Goal: Information Seeking & Learning: Learn about a topic

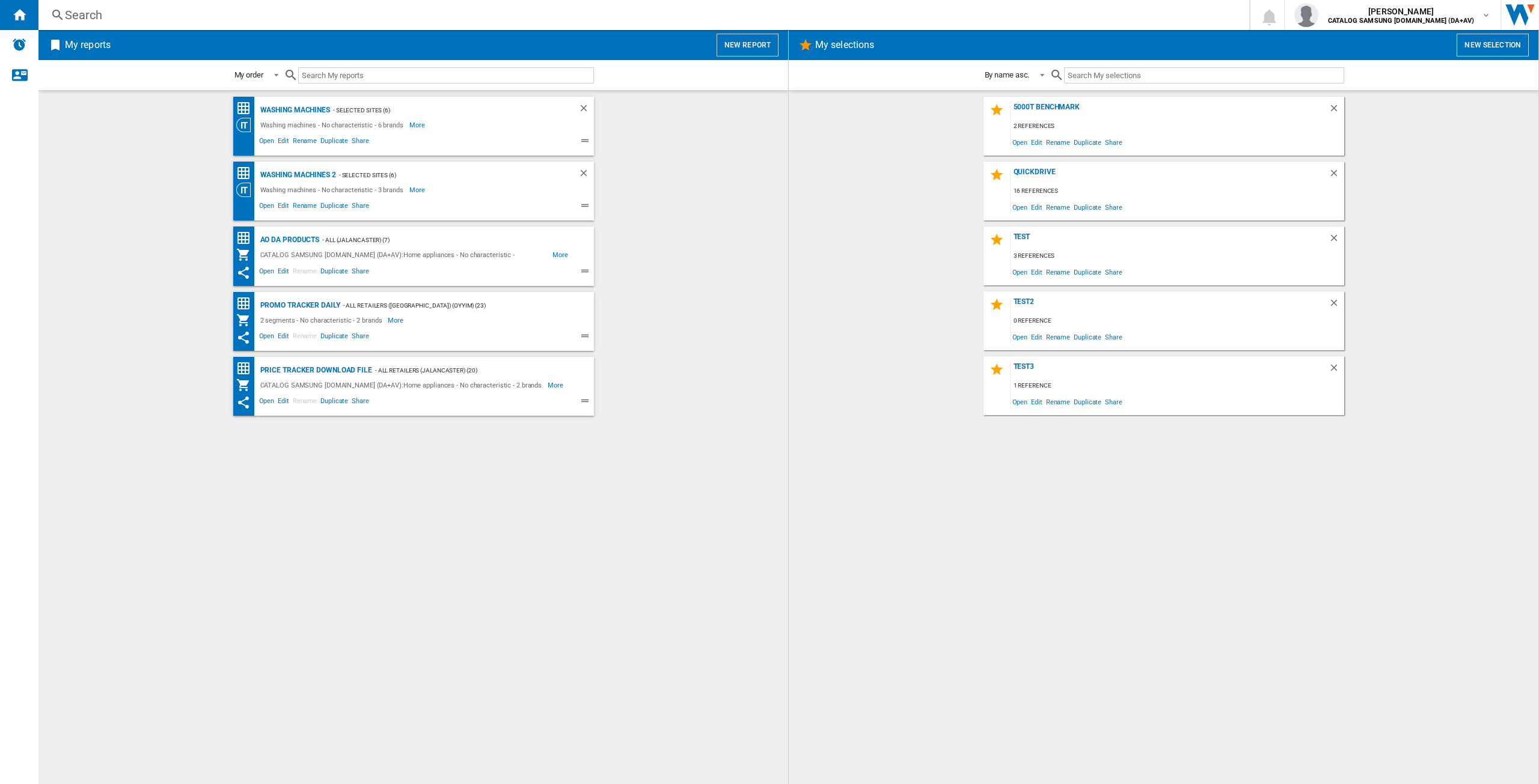
click at [99, 16] on div "Search" at bounding box center [641, 15] width 1153 height 16
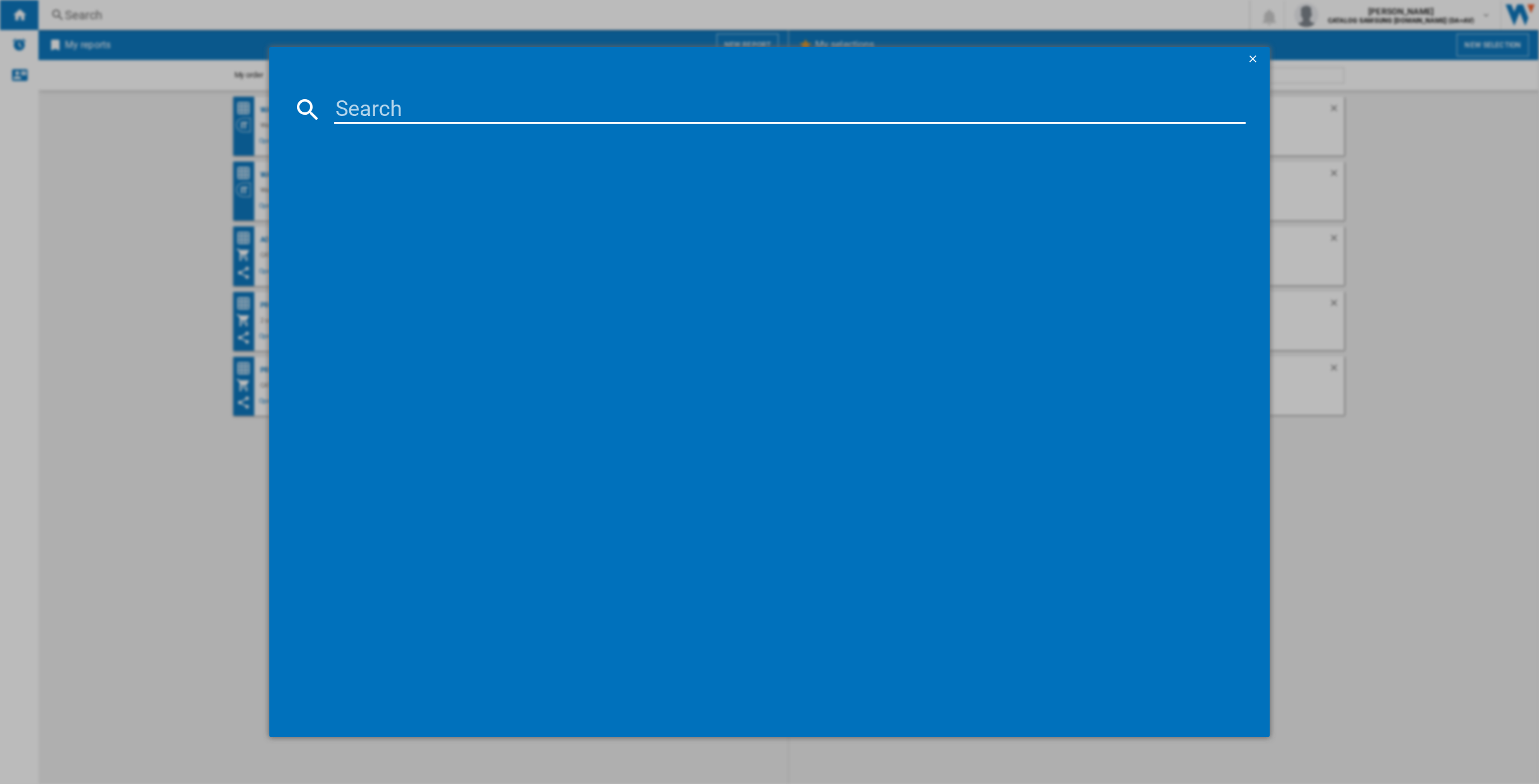
click at [359, 98] on input at bounding box center [790, 109] width 912 height 29
type input "ww11dg"
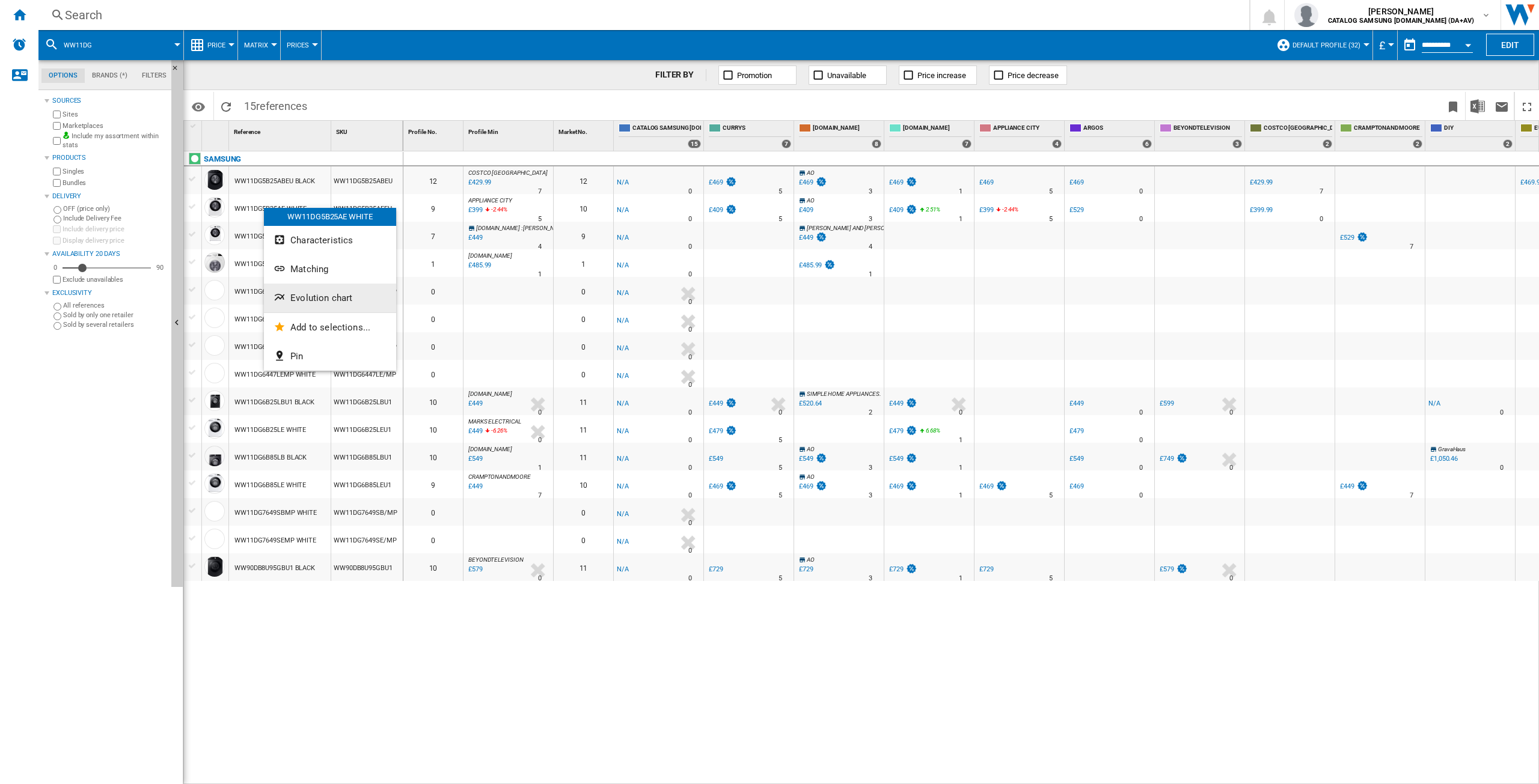
click at [317, 295] on span "Evolution chart" at bounding box center [321, 298] width 62 height 10
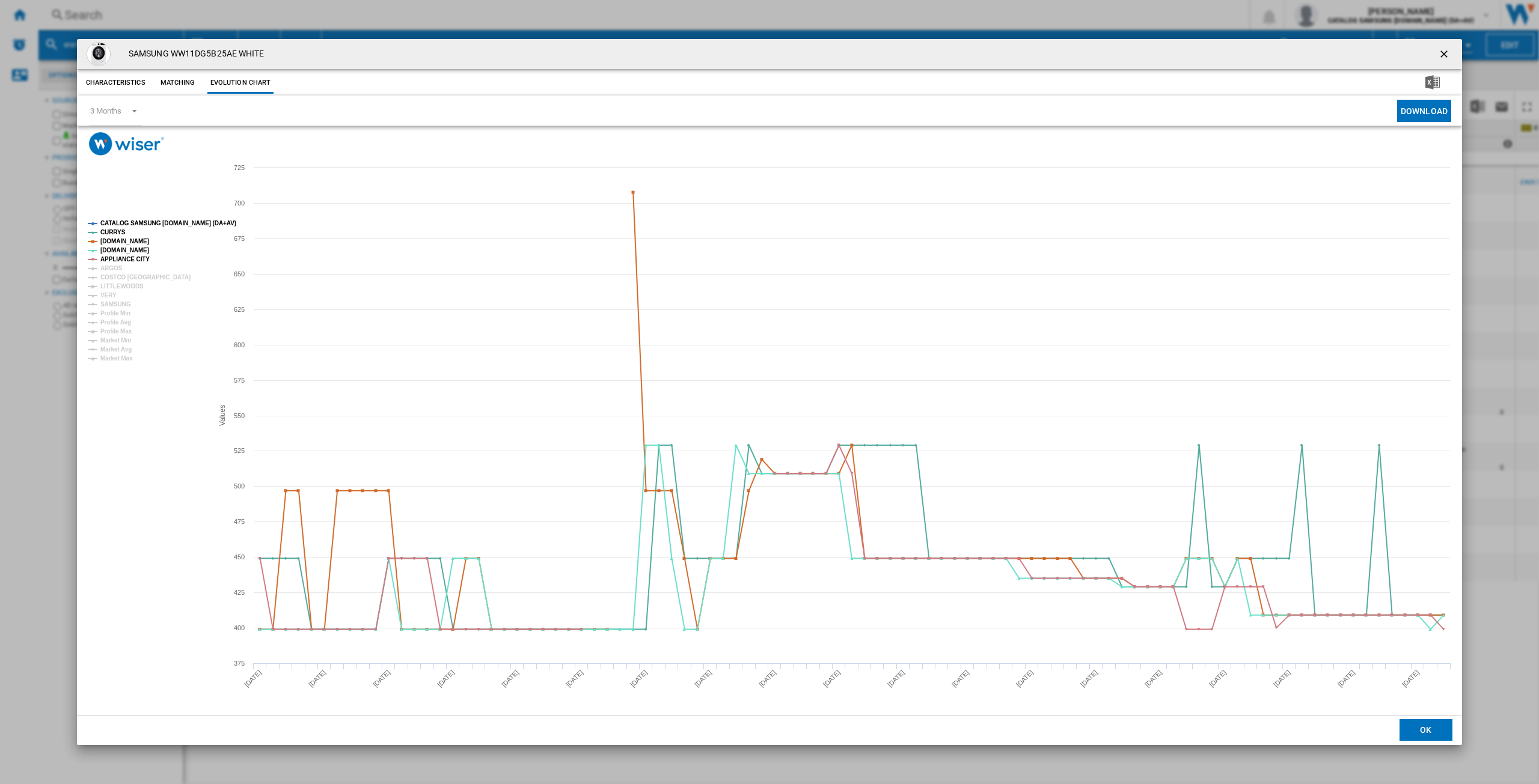
click at [144, 224] on tspan "CATALOG SAMSUNG [DOMAIN_NAME] (DA+AV)" at bounding box center [168, 224] width 136 height 7
click at [115, 268] on tspan "ARGOS" at bounding box center [112, 269] width 23 height 7
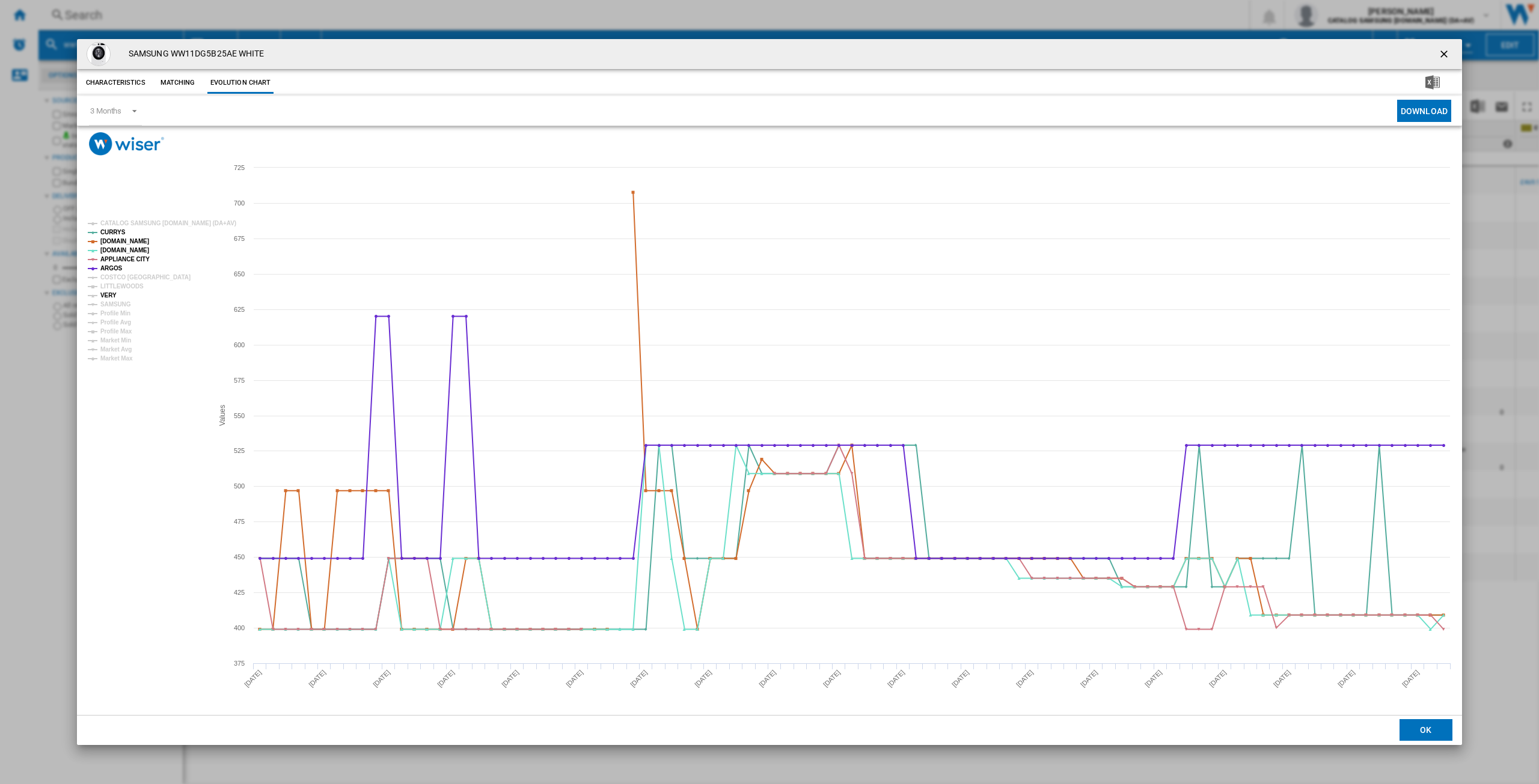
click at [108, 295] on tspan "VERY" at bounding box center [108, 295] width 16 height 7
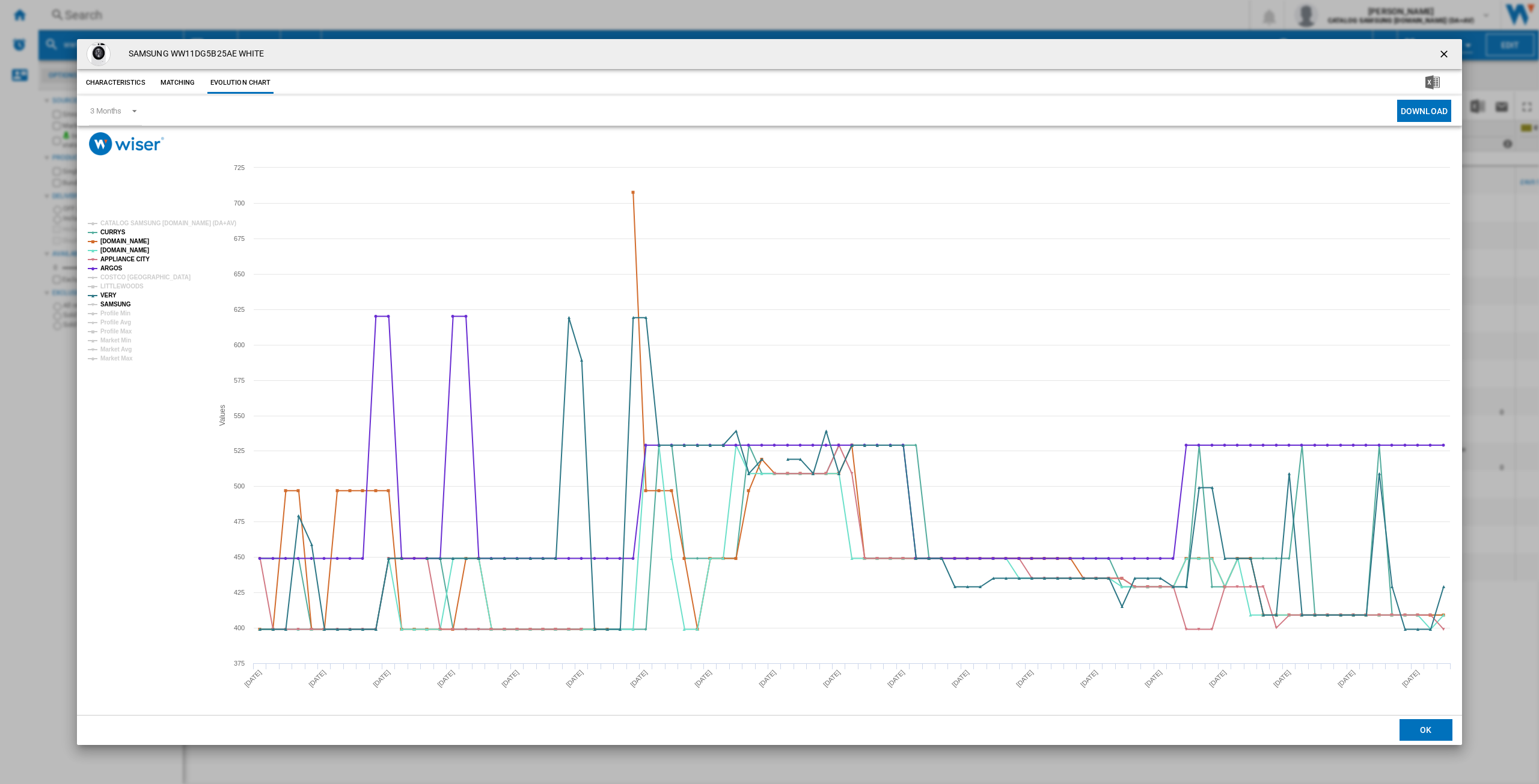
click at [111, 302] on tspan "SAMSUNG" at bounding box center [115, 305] width 30 height 7
click at [1446, 53] on ng-md-icon "getI18NText('BUTTONS.CLOSE_DIALOG')" at bounding box center [1445, 55] width 15 height 15
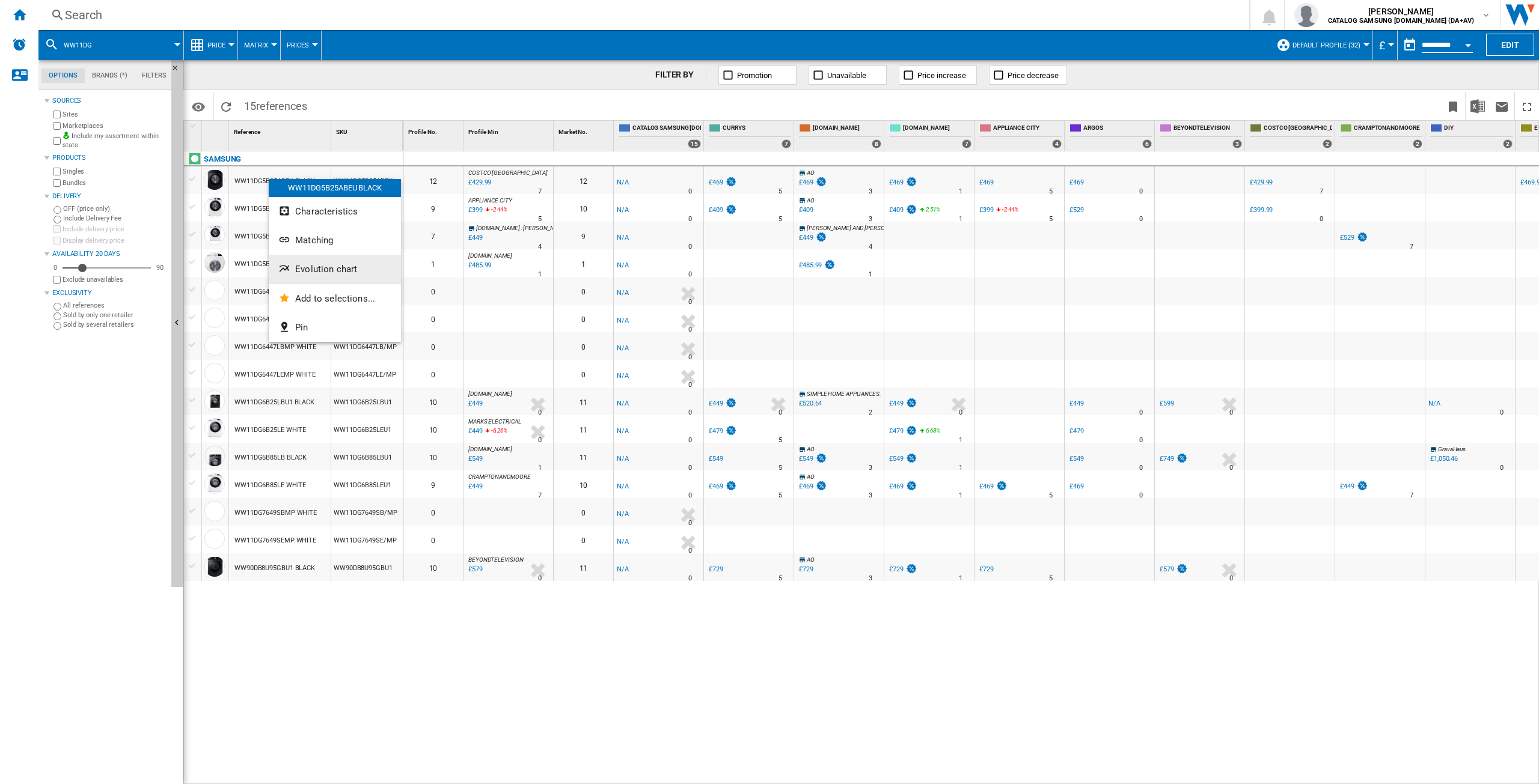
click at [341, 269] on span "Evolution chart" at bounding box center [326, 269] width 62 height 10
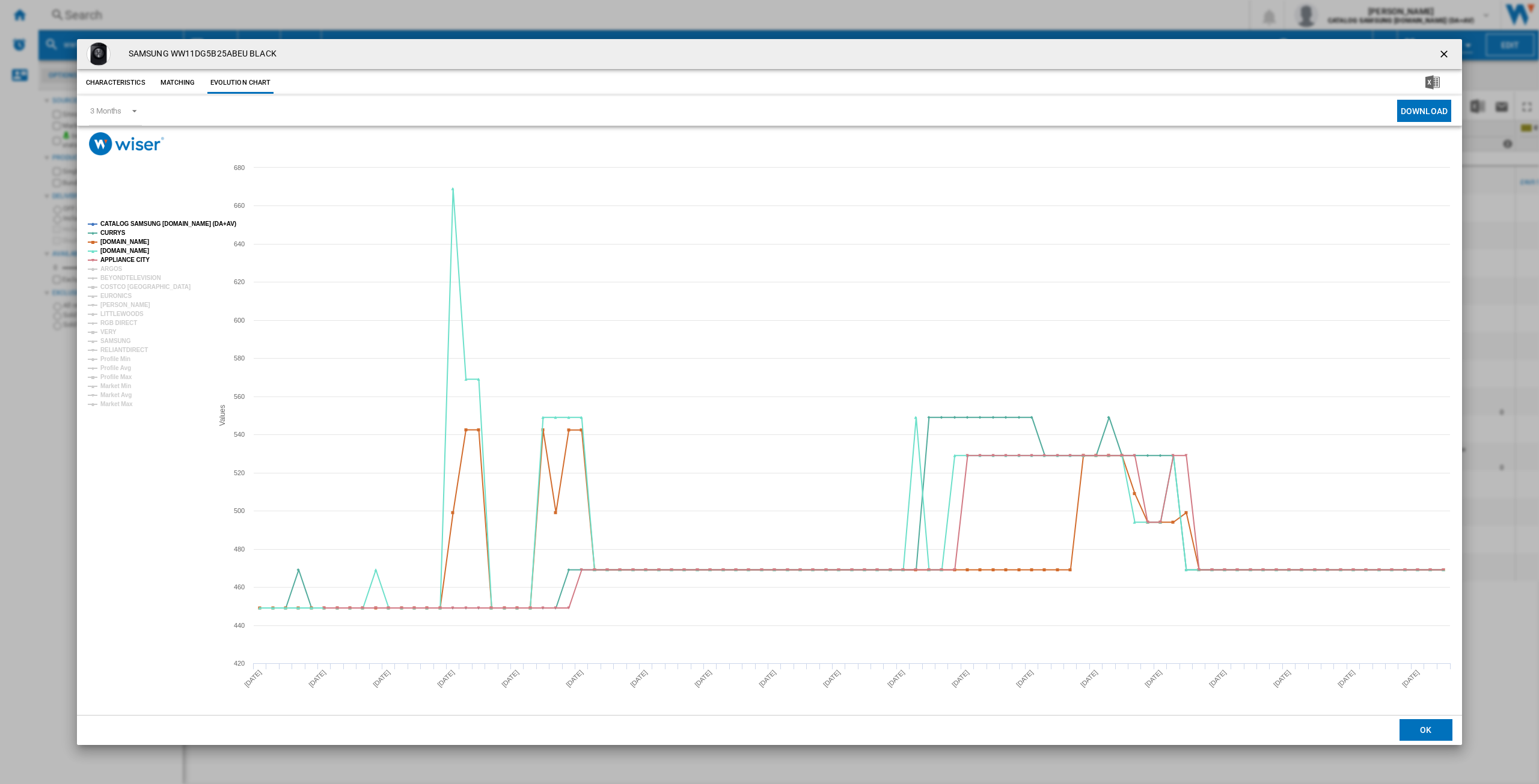
click at [134, 221] on tspan "CATALOG SAMSUNG [DOMAIN_NAME] (DA+AV)" at bounding box center [168, 224] width 136 height 7
click at [113, 269] on tspan "ARGOS" at bounding box center [112, 269] width 23 height 7
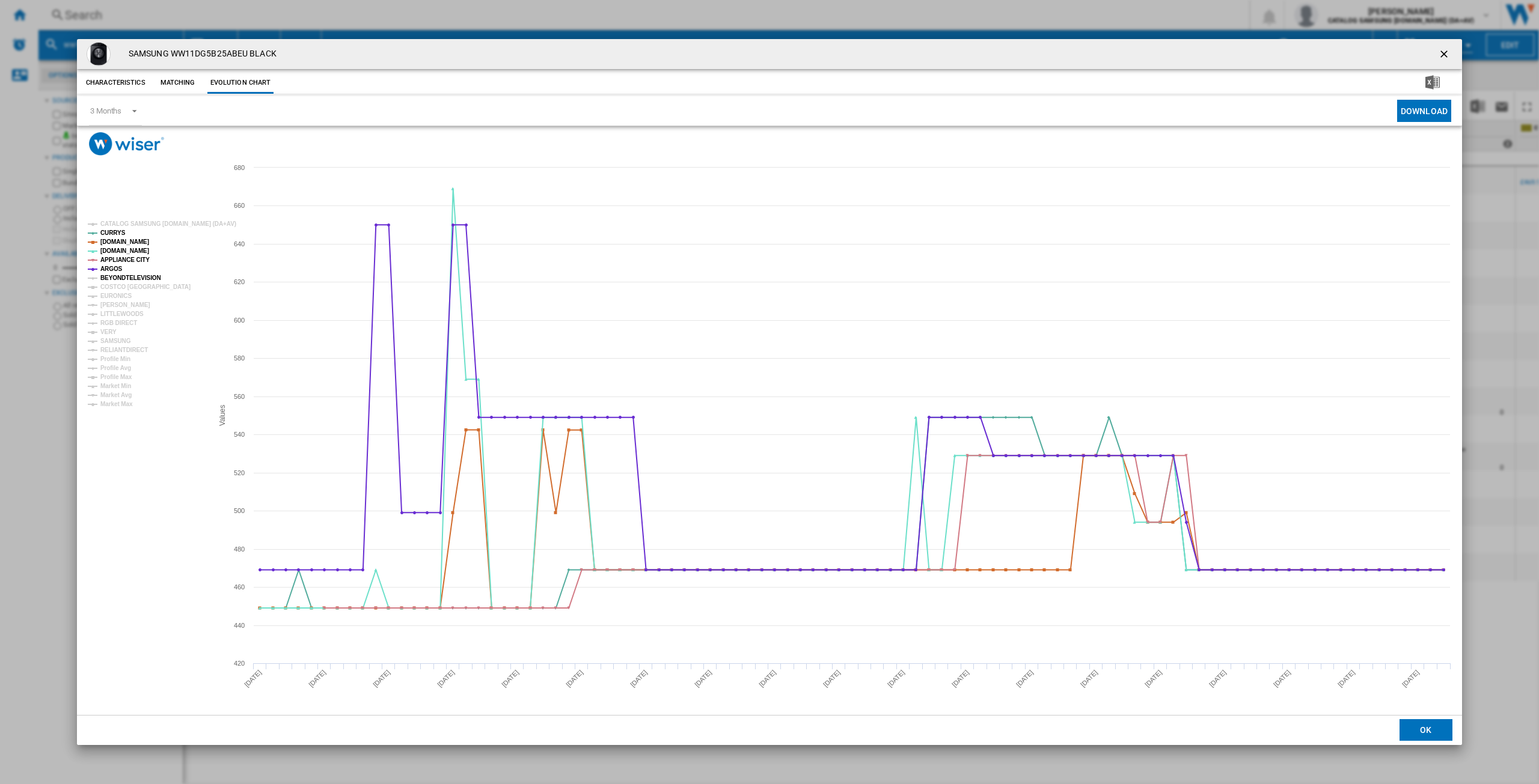
click at [119, 280] on tspan "BEYONDTELEVISION" at bounding box center [131, 278] width 61 height 7
click at [114, 295] on tspan "EURONICS" at bounding box center [116, 296] width 31 height 7
click at [120, 306] on tspan "[PERSON_NAME]" at bounding box center [126, 305] width 50 height 7
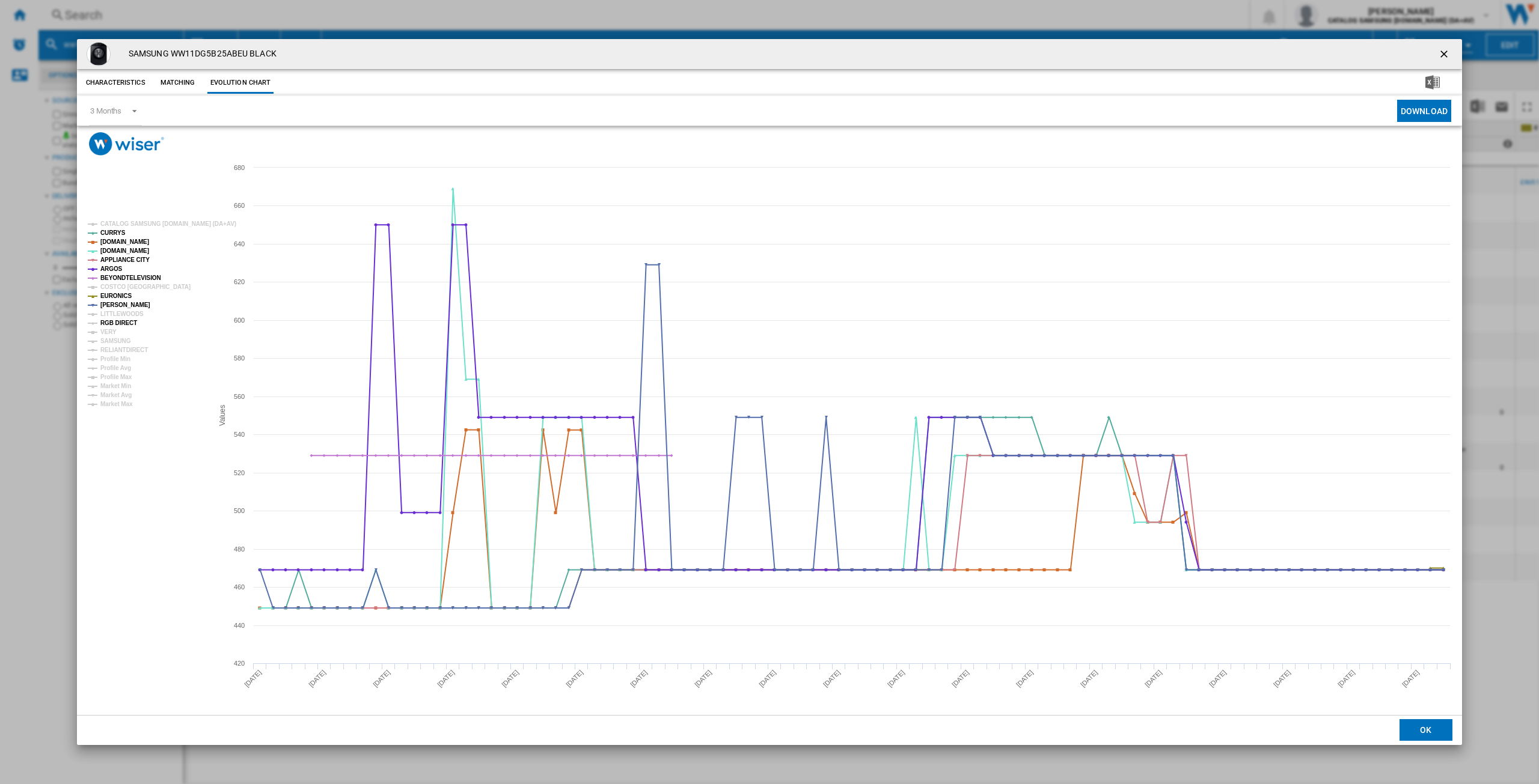
click at [119, 323] on tspan "RGB DIRECT" at bounding box center [119, 323] width 36 height 7
click at [112, 330] on tspan "VERY" at bounding box center [108, 332] width 16 height 7
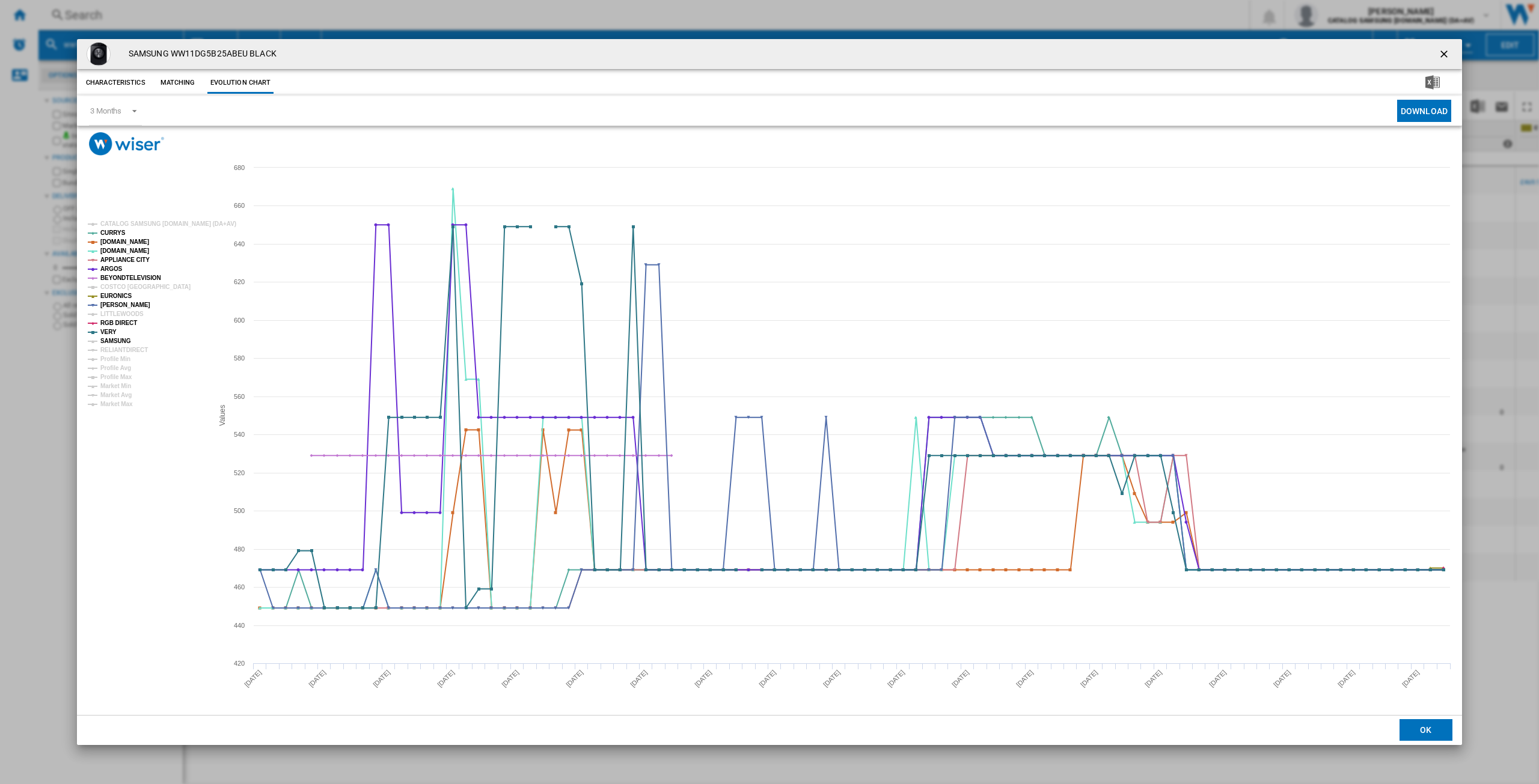
drag, startPoint x: 120, startPoint y: 343, endPoint x: 127, endPoint y: 349, distance: 9.2
click at [121, 346] on g "CATALOG SAMSUNG [DOMAIN_NAME] (DA+AV) CURRYS [DOMAIN_NAME] [DOMAIN_NAME] APPLIA…" at bounding box center [161, 314] width 148 height 187
click at [130, 352] on tspan "RELIANTDIRECT" at bounding box center [124, 350] width 48 height 7
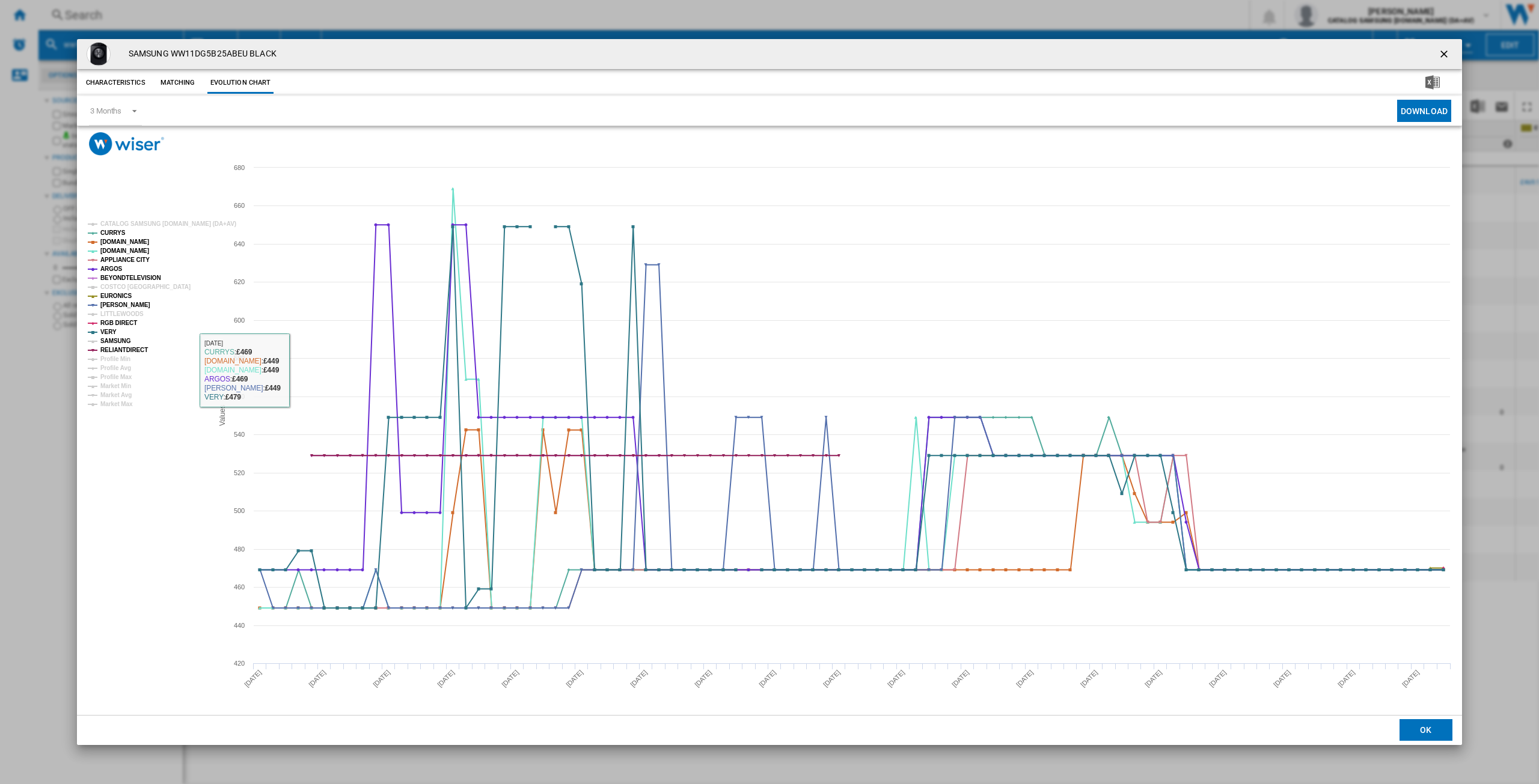
click at [113, 339] on tspan "SAMSUNG" at bounding box center [115, 341] width 30 height 7
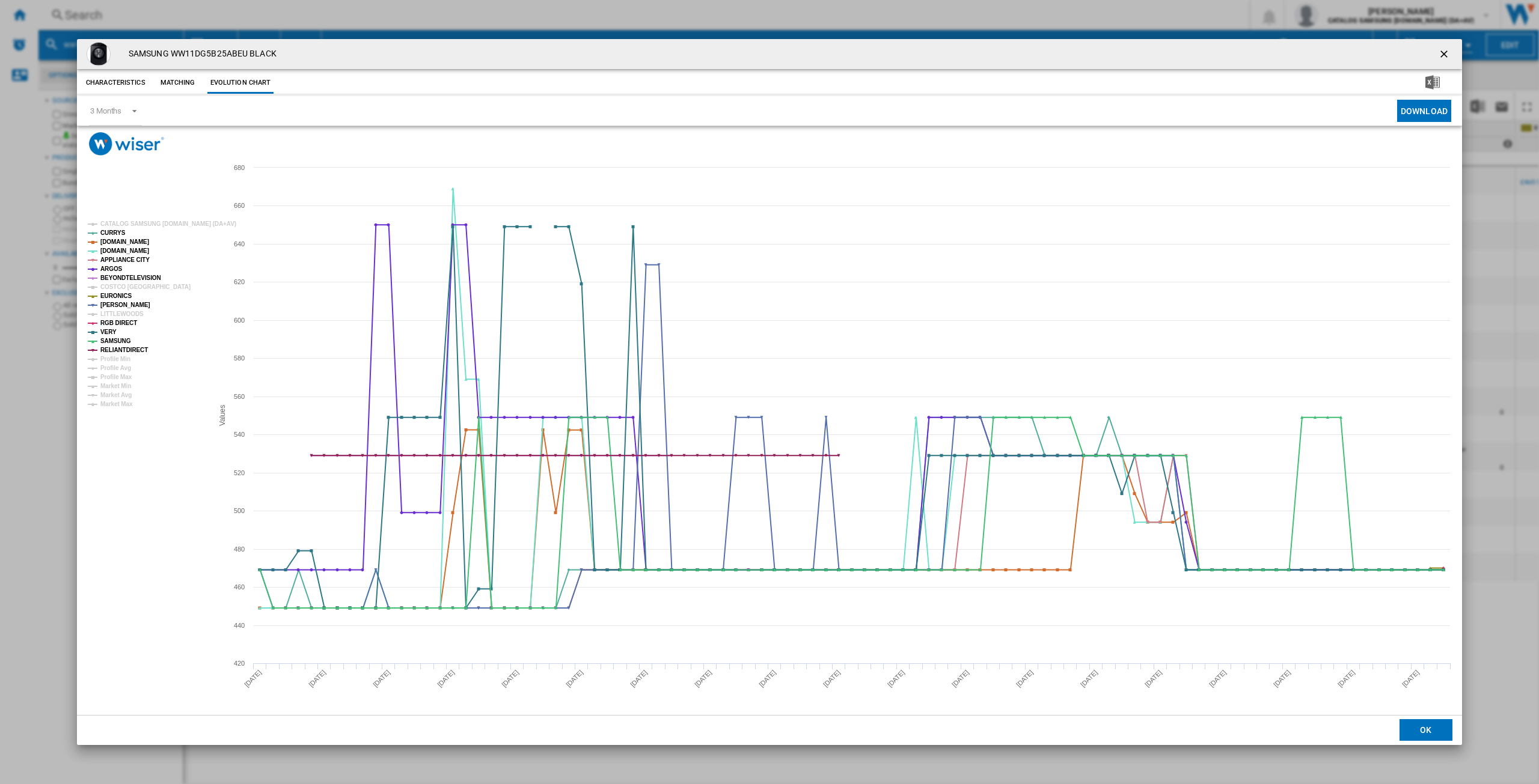
click at [1445, 55] on ng-md-icon "getI18NText('BUTTONS.CLOSE_DIALOG')" at bounding box center [1445, 55] width 15 height 15
